Goal: Task Accomplishment & Management: Manage account settings

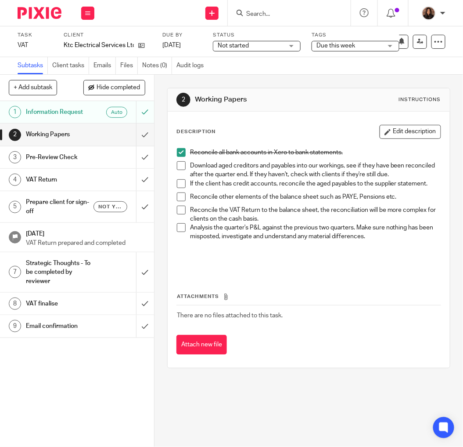
drag, startPoint x: 177, startPoint y: 195, endPoint x: 179, endPoint y: 200, distance: 5.3
click at [177, 195] on span at bounding box center [181, 196] width 9 height 9
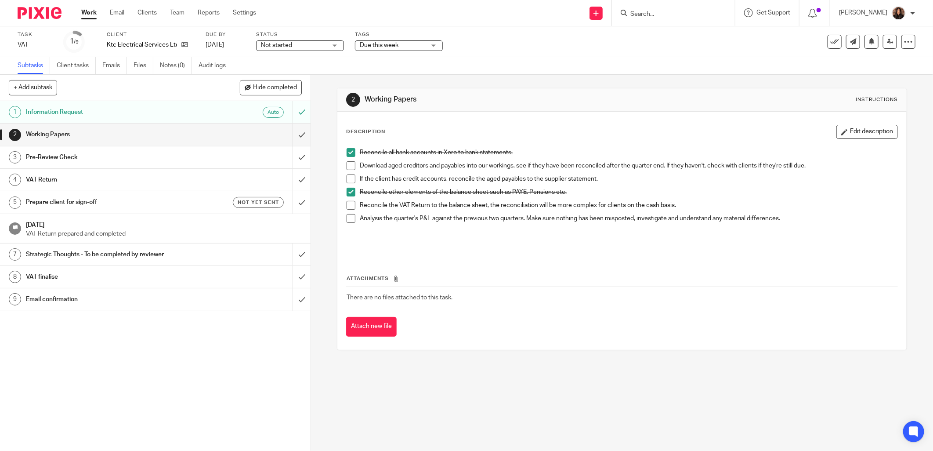
click at [396, 238] on p at bounding box center [628, 241] width 537 height 18
click at [349, 201] on span at bounding box center [350, 205] width 9 height 9
click at [94, 12] on link "Work" at bounding box center [88, 12] width 15 height 9
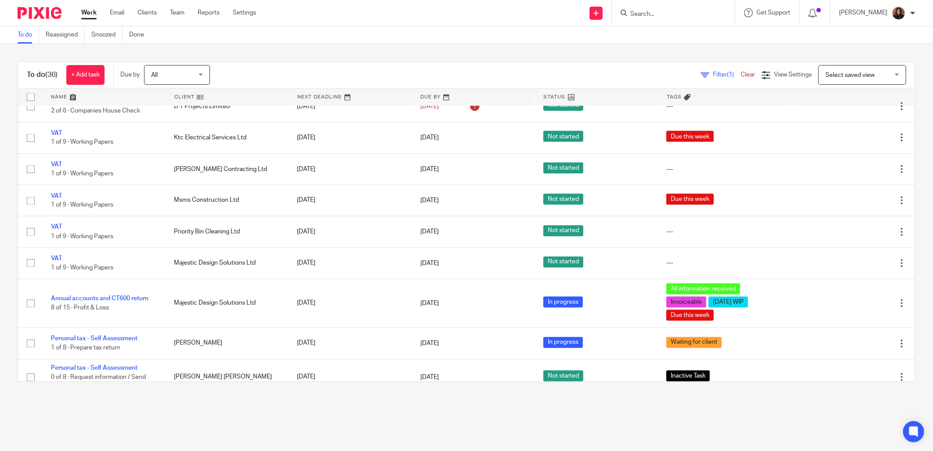
scroll to position [918, 0]
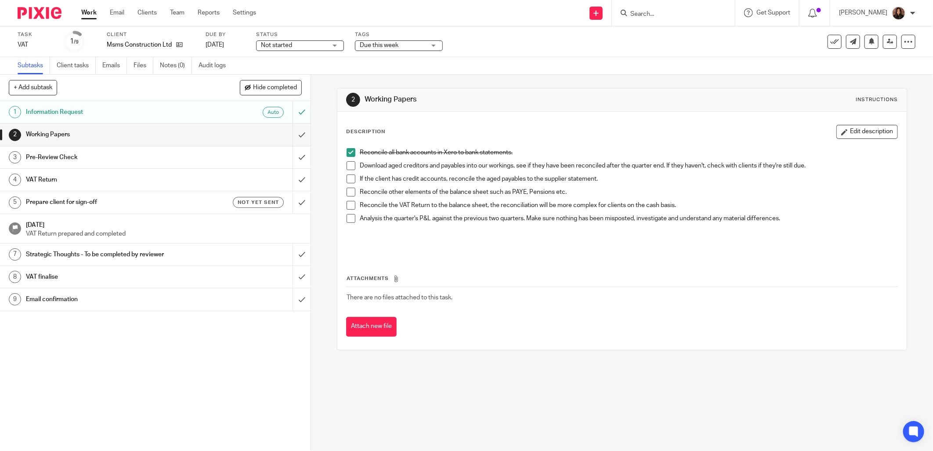
click at [369, 252] on div "Reconcile all bank accounts in Xero to bank statements. Download aged creditors…" at bounding box center [621, 200] width 559 height 112
click at [90, 11] on link "Work" at bounding box center [88, 12] width 15 height 9
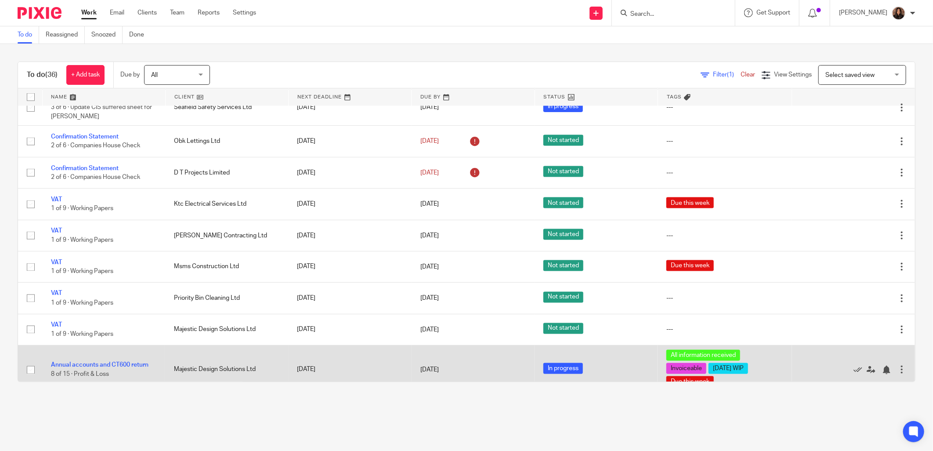
scroll to position [837, 0]
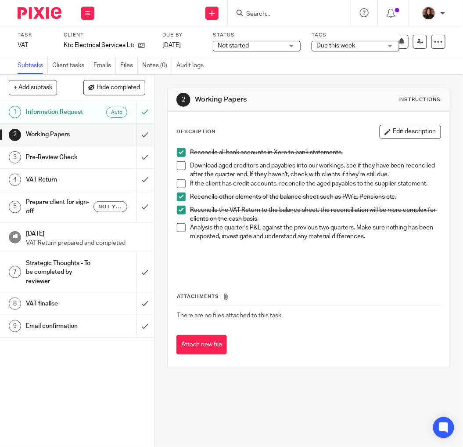
click at [181, 168] on span at bounding box center [181, 165] width 9 height 9
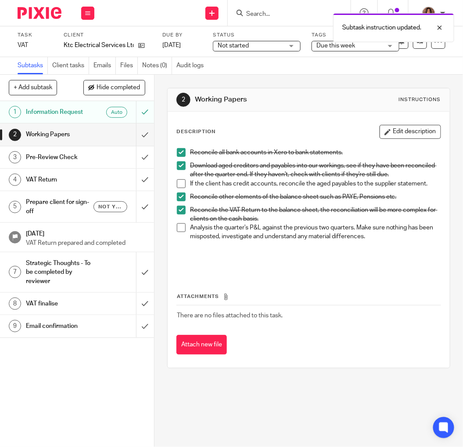
click at [179, 183] on span at bounding box center [181, 183] width 9 height 9
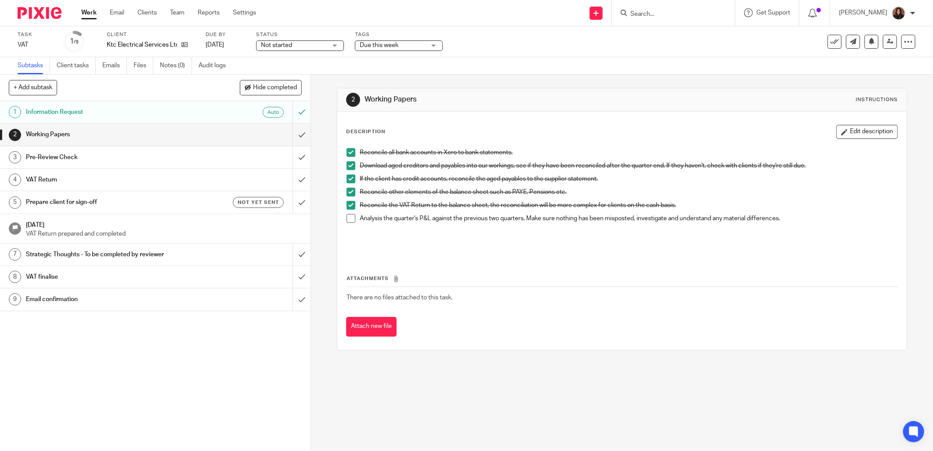
click at [353, 222] on li "Analysis the quarter's P&L against the previous two quarters. Make sure nothing…" at bounding box center [621, 232] width 551 height 36
click at [350, 216] on span at bounding box center [350, 218] width 9 height 9
click at [293, 133] on input "submit" at bounding box center [155, 134] width 310 height 22
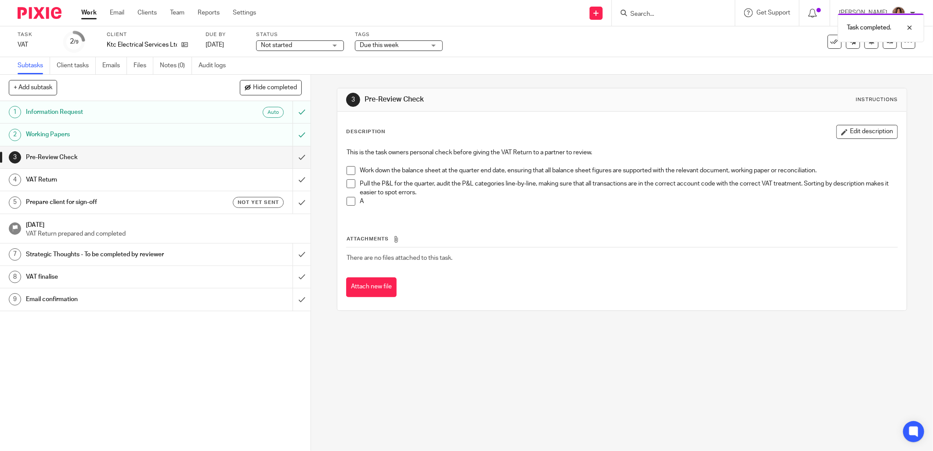
click at [346, 168] on span at bounding box center [350, 170] width 9 height 9
drag, startPoint x: 349, startPoint y: 184, endPoint x: 350, endPoint y: 198, distance: 15.0
click at [350, 184] on span at bounding box center [350, 183] width 9 height 9
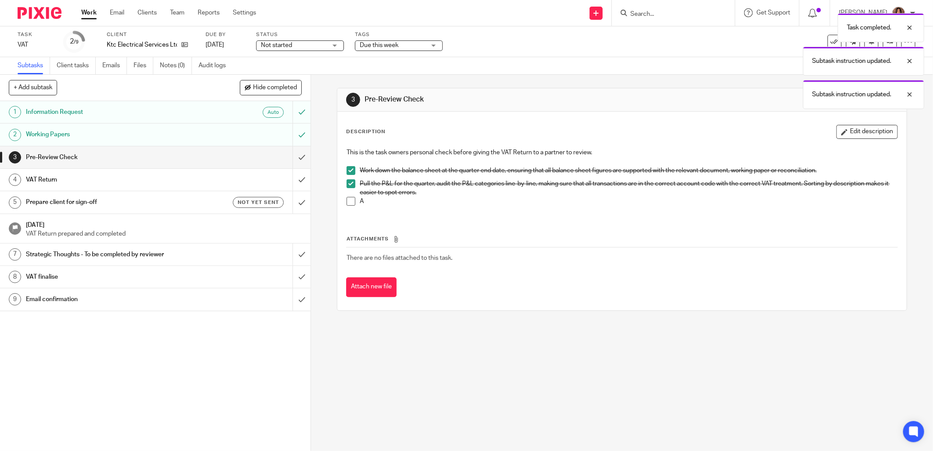
click at [349, 201] on span at bounding box center [350, 201] width 9 height 9
click at [293, 155] on input "submit" at bounding box center [155, 157] width 310 height 22
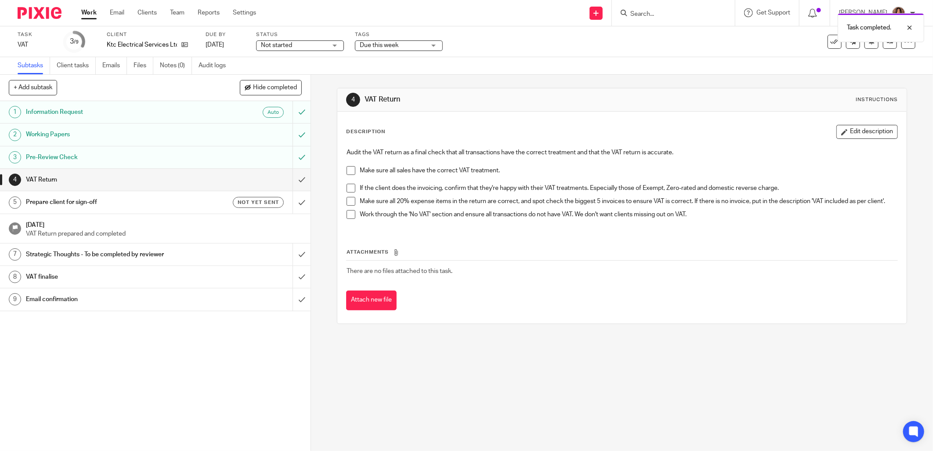
click at [289, 45] on span "Not started" at bounding box center [276, 45] width 31 height 6
click at [282, 75] on span "In progress" at bounding box center [277, 77] width 31 height 6
click at [370, 47] on span "Due this week" at bounding box center [379, 45] width 39 height 6
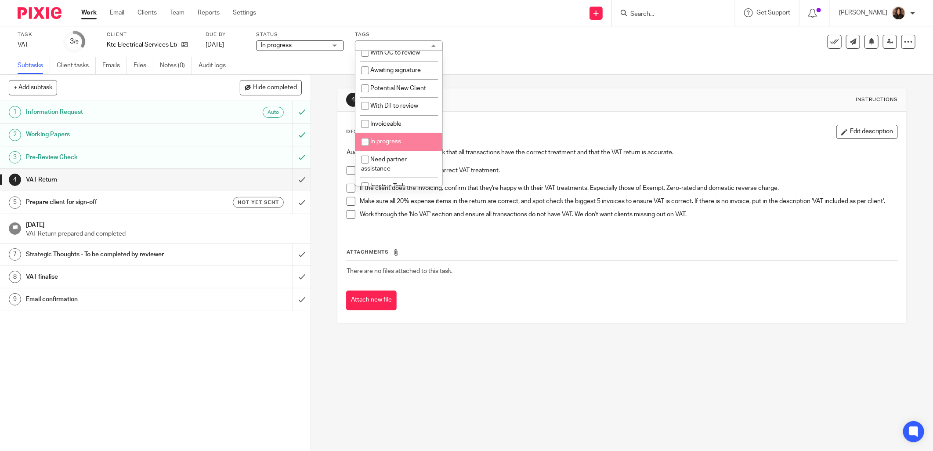
scroll to position [81, 0]
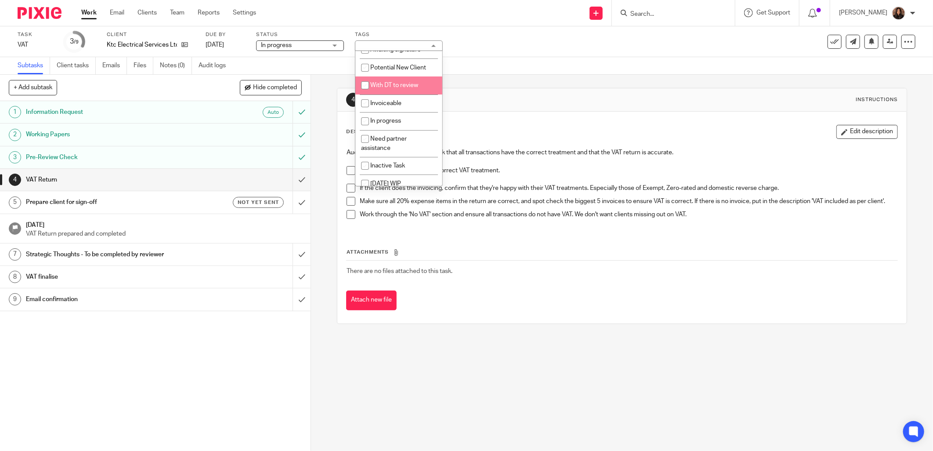
click at [397, 88] on span "With DT to review" at bounding box center [394, 85] width 48 height 6
checkbox input "true"
click at [501, 98] on h1 "VAT Return" at bounding box center [503, 99] width 276 height 9
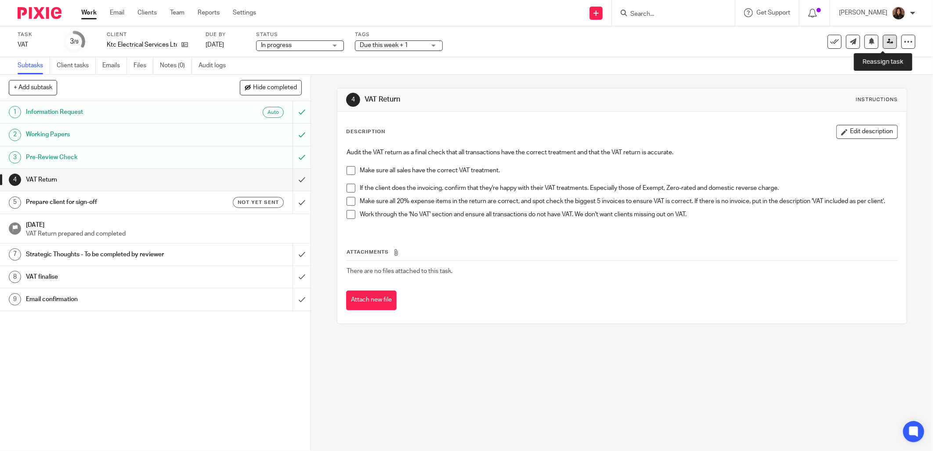
click at [887, 43] on icon at bounding box center [890, 41] width 7 height 7
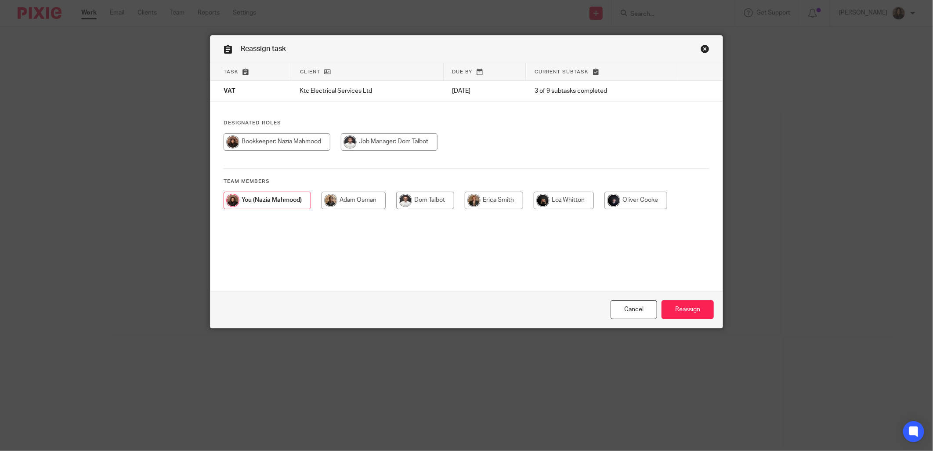
drag, startPoint x: 398, startPoint y: 140, endPoint x: 413, endPoint y: 150, distance: 18.4
click at [398, 140] on input "radio" at bounding box center [389, 142] width 97 height 18
radio input "true"
click at [682, 309] on input "Reassign" at bounding box center [687, 309] width 52 height 19
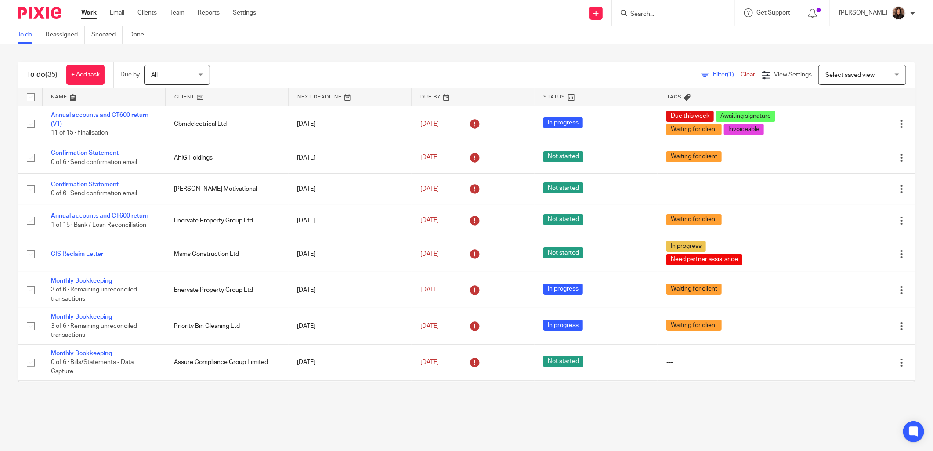
click at [713, 76] on span "Filter (1)" at bounding box center [727, 75] width 28 height 6
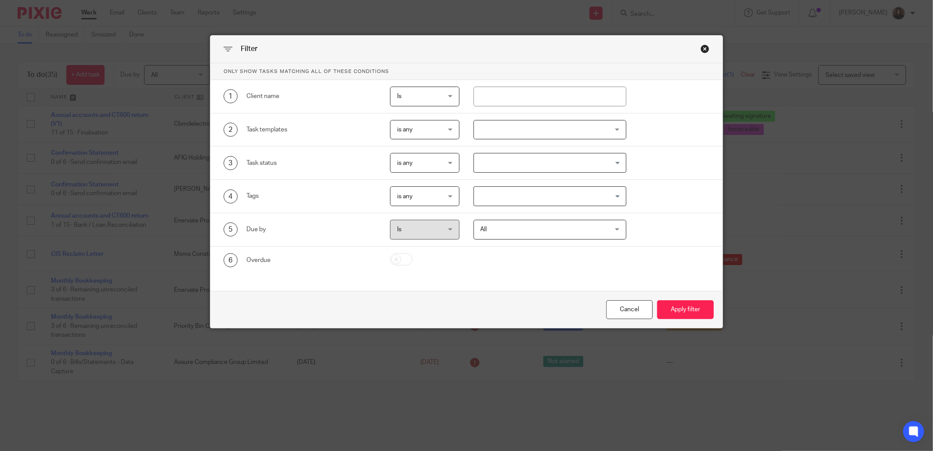
click at [519, 132] on div at bounding box center [549, 130] width 153 height 20
click at [653, 139] on div "2 Task templates is any is any is any is none is_any New client onboarding Mont…" at bounding box center [459, 130] width 499 height 20
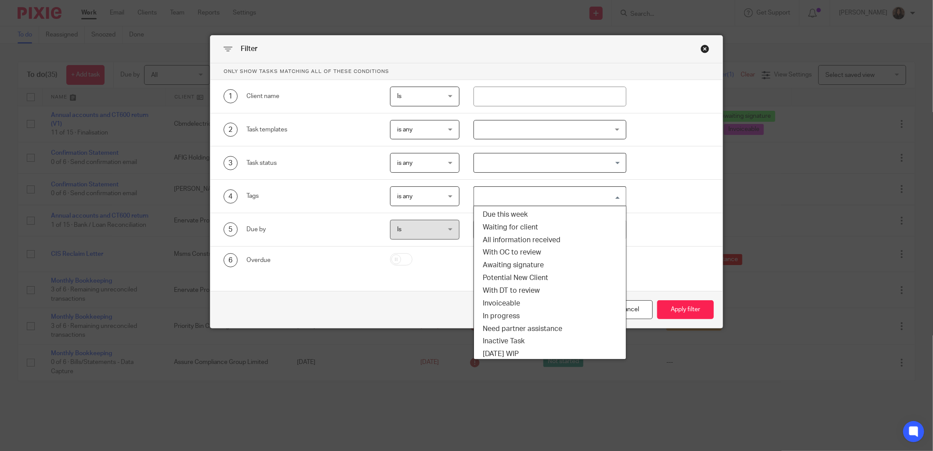
drag, startPoint x: 545, startPoint y: 195, endPoint x: 542, endPoint y: 214, distance: 18.7
click at [545, 195] on input "Search for option" at bounding box center [548, 195] width 146 height 15
click at [523, 215] on li "Due this week" at bounding box center [550, 214] width 152 height 13
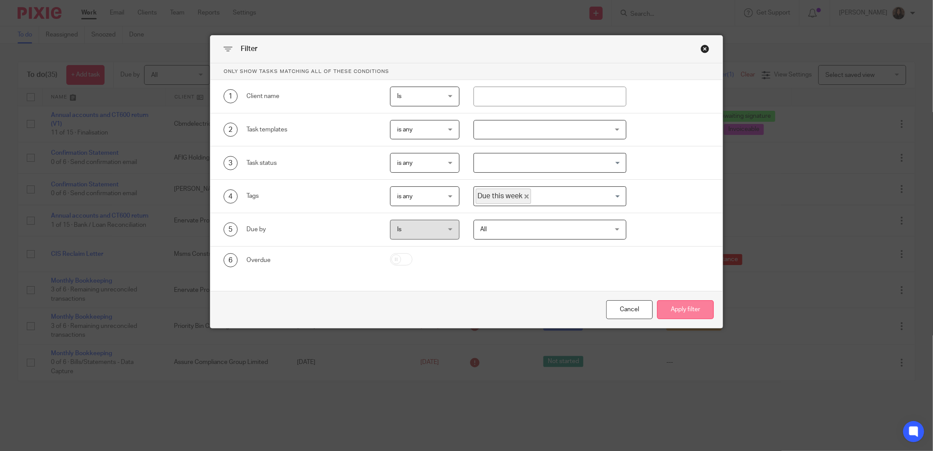
click at [686, 306] on button "Apply filter" at bounding box center [685, 309] width 57 height 19
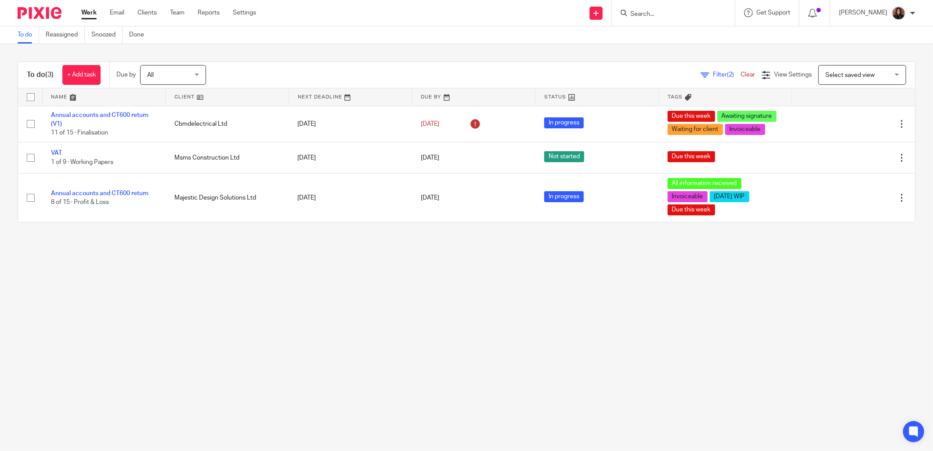
click at [97, 16] on link "Work" at bounding box center [88, 12] width 15 height 9
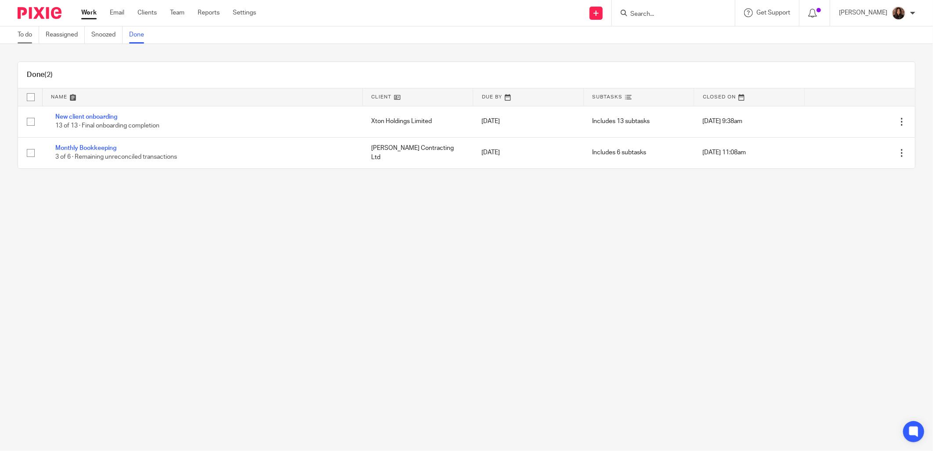
click at [29, 36] on link "To do" at bounding box center [29, 34] width 22 height 17
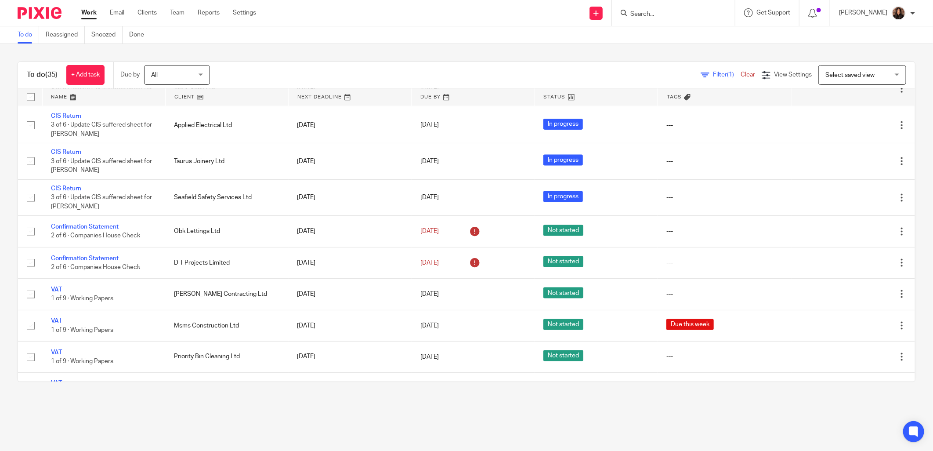
scroll to position [813, 0]
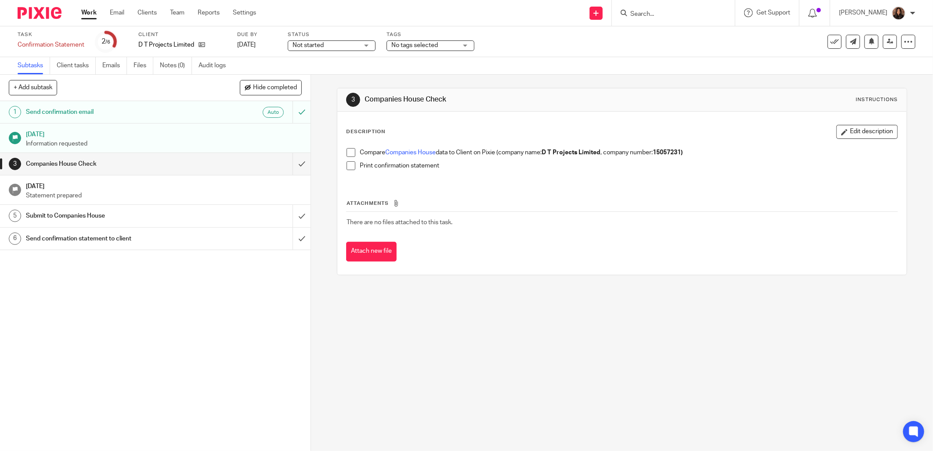
click at [830, 43] on icon at bounding box center [834, 41] width 9 height 9
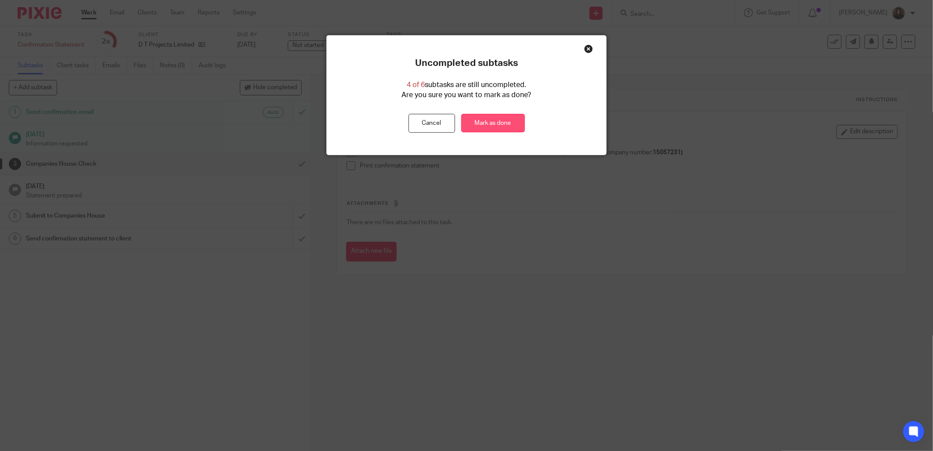
click at [484, 121] on link "Mark as done" at bounding box center [493, 123] width 64 height 19
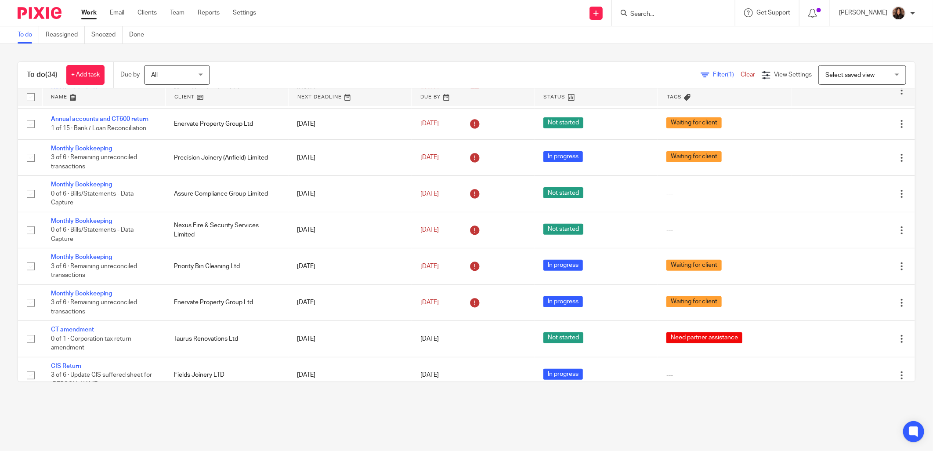
scroll to position [162, 0]
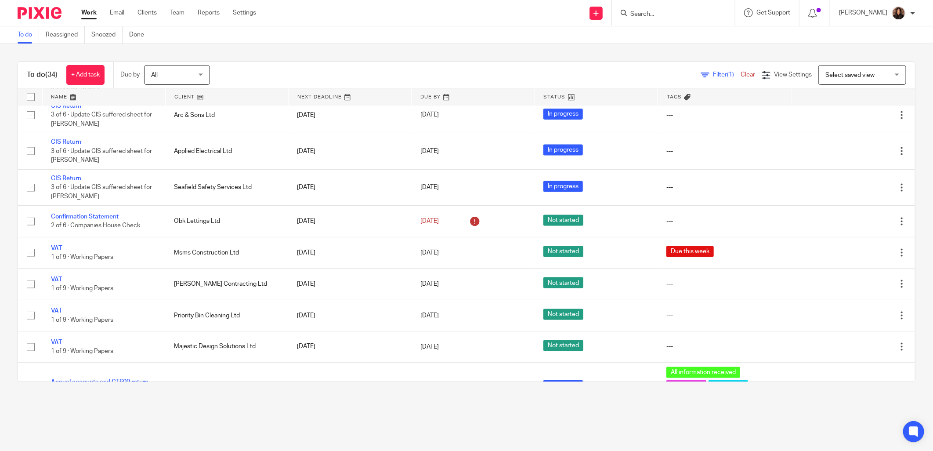
scroll to position [813, 0]
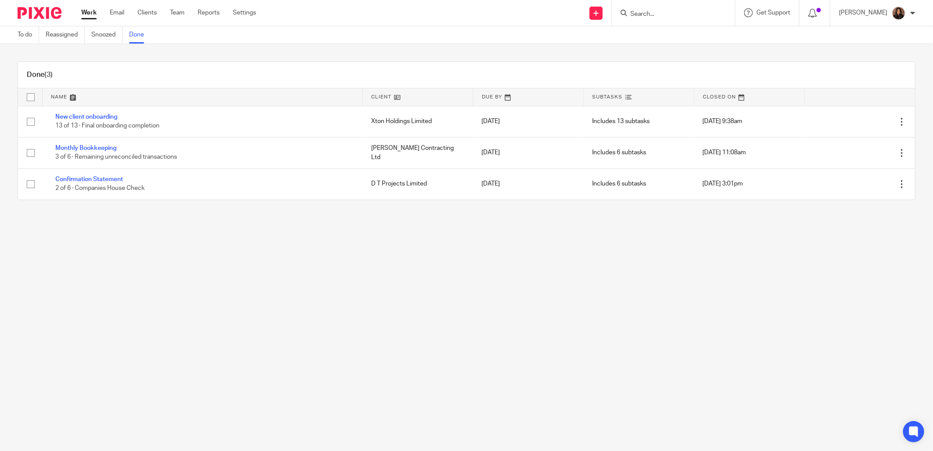
click at [673, 12] on input "Search" at bounding box center [668, 15] width 79 height 8
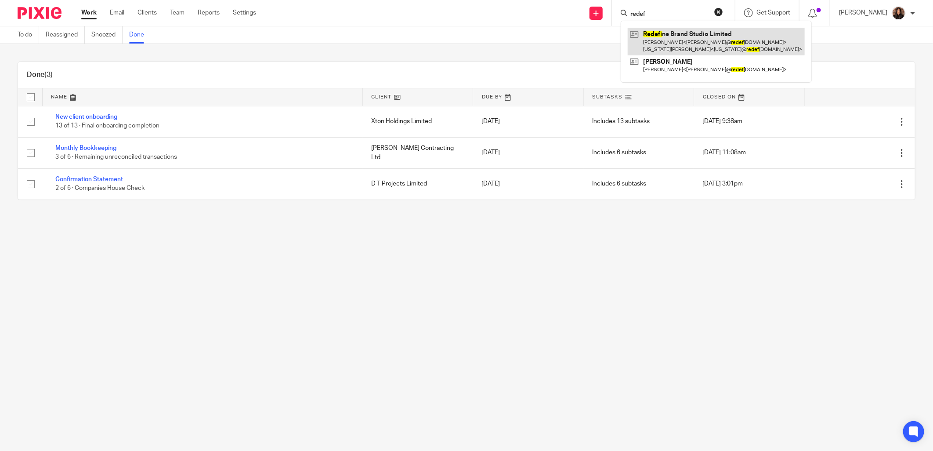
type input "redef"
click at [678, 36] on link at bounding box center [716, 41] width 177 height 27
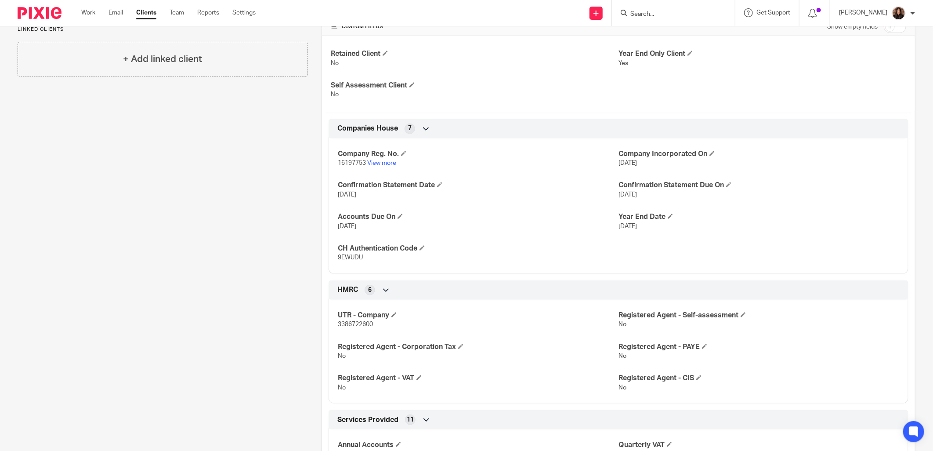
scroll to position [325, 0]
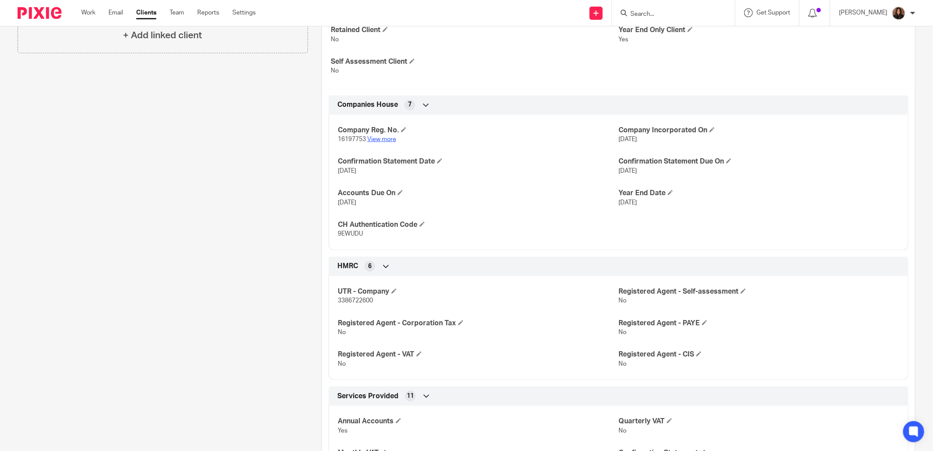
click at [387, 138] on link "View more" at bounding box center [381, 139] width 29 height 6
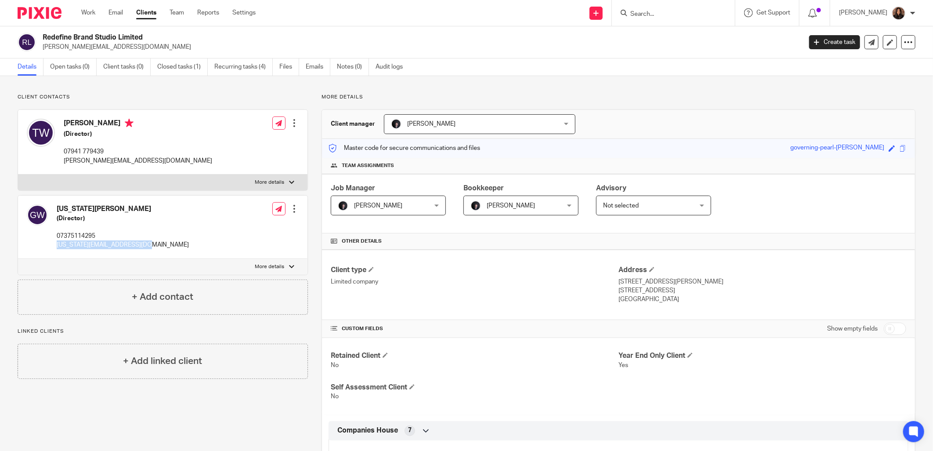
drag, startPoint x: 145, startPoint y: 246, endPoint x: 56, endPoint y: 245, distance: 89.1
click at [56, 245] on div "[US_STATE][PERSON_NAME] (Director) 07375114295 [US_STATE][EMAIL_ADDRESS][DOMAIN…" at bounding box center [162, 226] width 289 height 63
copy p "[US_STATE][EMAIL_ADDRESS][DOMAIN_NAME]"
